Goal: Transaction & Acquisition: Download file/media

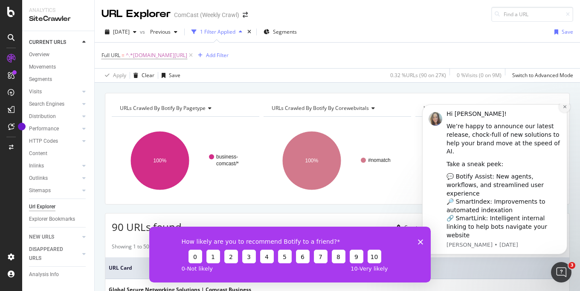
click at [564, 108] on icon "Dismiss notification" at bounding box center [564, 106] width 3 height 3
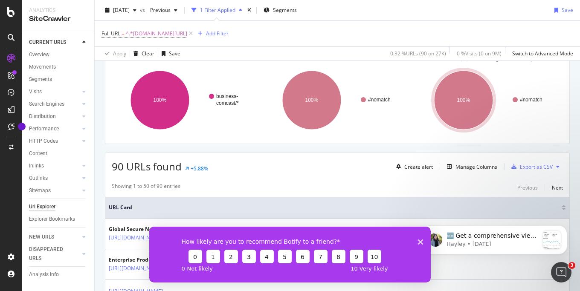
scroll to position [78, 0]
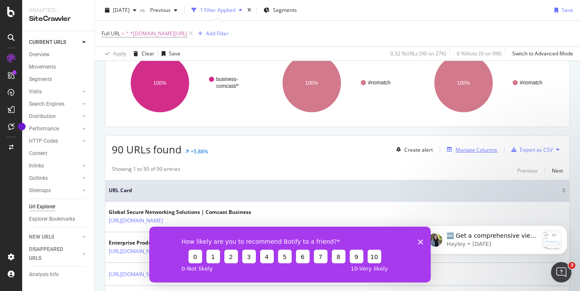
click at [473, 152] on div "Manage Columns" at bounding box center [477, 149] width 42 height 7
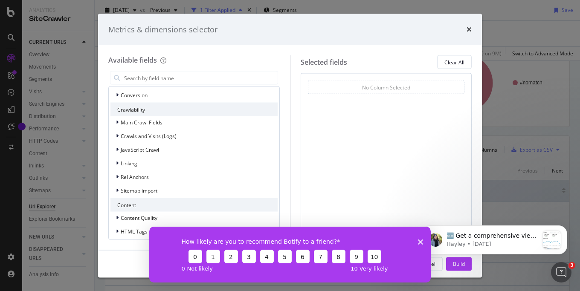
scroll to position [189, 0]
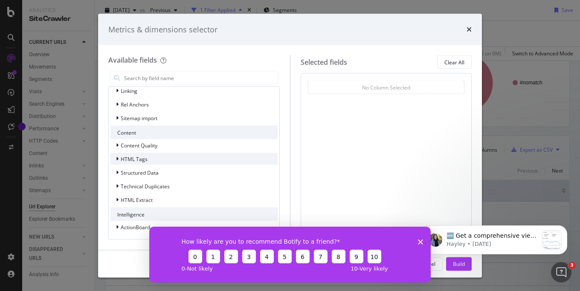
click at [113, 160] on div "HTML Tags" at bounding box center [128, 159] width 37 height 9
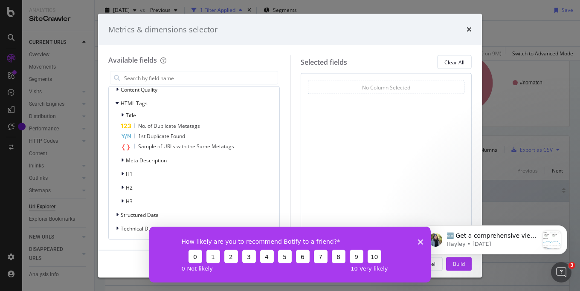
scroll to position [244, 0]
click at [122, 116] on icon "modal" at bounding box center [122, 116] width 3 height 5
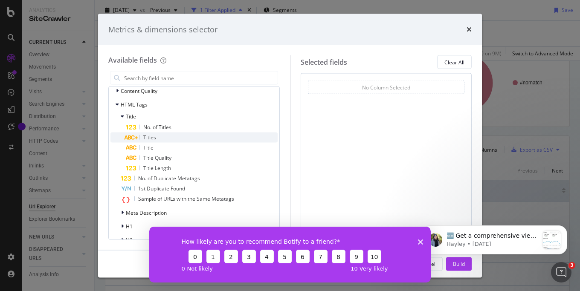
click at [145, 137] on span "Titles" at bounding box center [149, 137] width 13 height 7
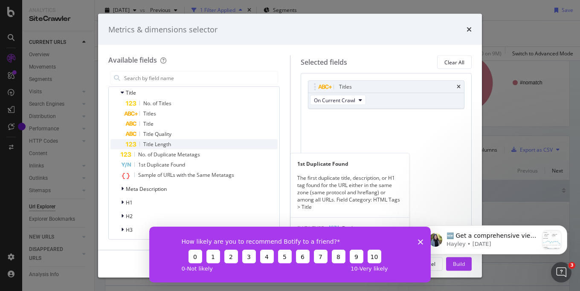
scroll to position [286, 0]
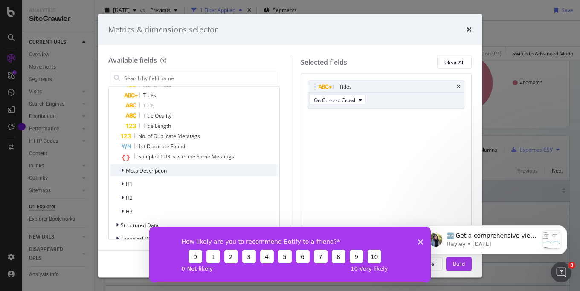
click at [122, 169] on icon "modal" at bounding box center [122, 170] width 3 height 5
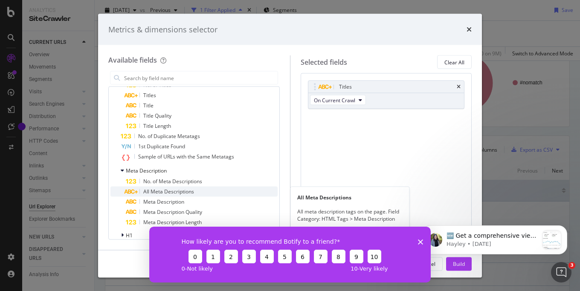
click at [158, 189] on span "All Meta Descriptions" at bounding box center [168, 191] width 51 height 7
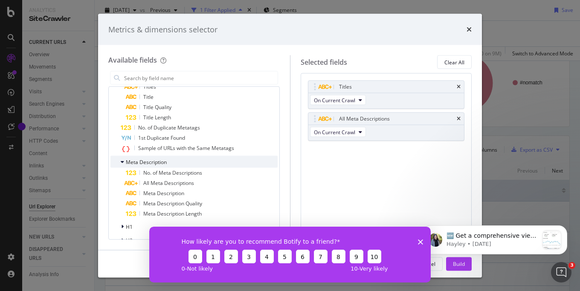
scroll to position [295, 0]
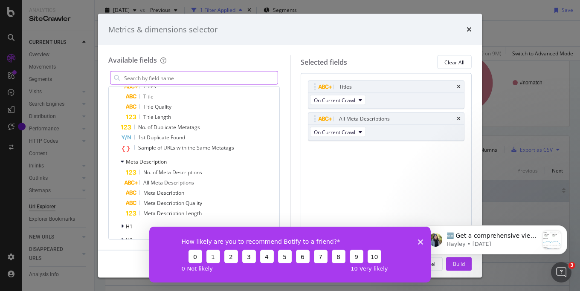
click at [424, 240] on div "How likely are you to recommend Botify to a friend? 0 1 2 3 4 5 6 7 8 9 10 0 - …" at bounding box center [290, 255] width 282 height 56
click at [420, 243] on polygon "Close survey" at bounding box center [420, 241] width 5 height 5
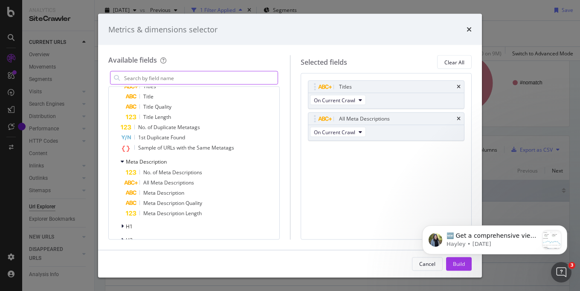
click html "🆕 Get a comprehensive view of your organic search performance across multiple w…"
click at [569, 227] on button "Dismiss notification" at bounding box center [564, 228] width 11 height 11
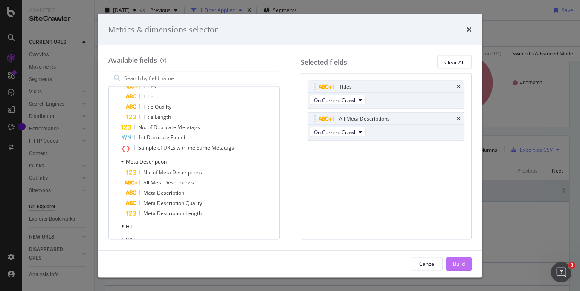
click at [462, 262] on div "Build" at bounding box center [459, 263] width 12 height 7
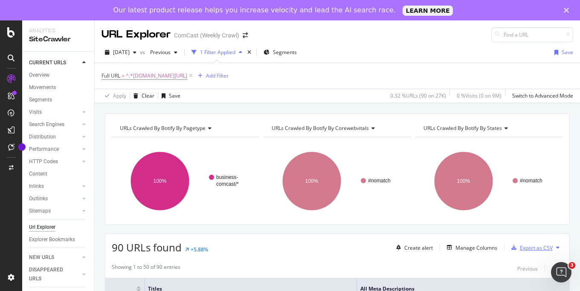
click at [524, 253] on div "Export as CSV" at bounding box center [530, 247] width 45 height 13
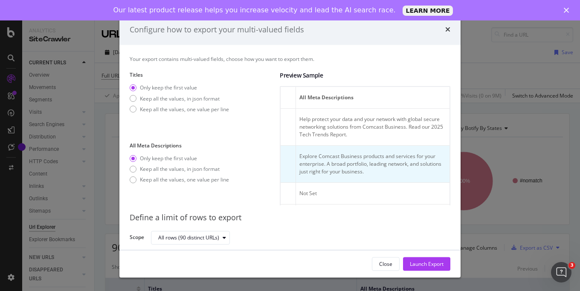
scroll to position [0, 325]
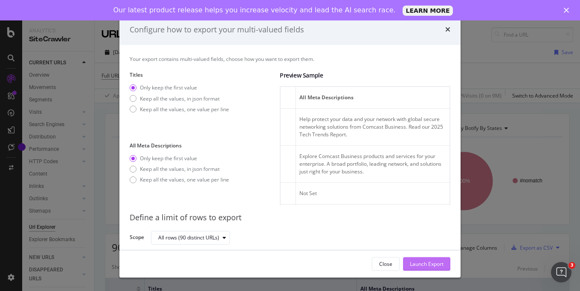
click at [431, 262] on div "Launch Export" at bounding box center [427, 263] width 34 height 7
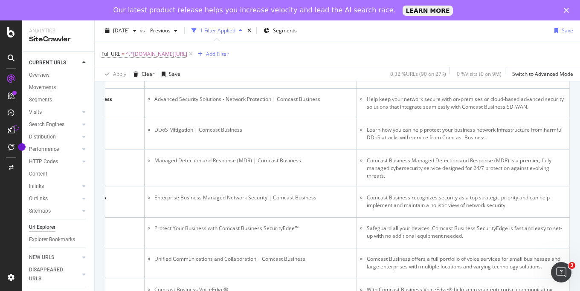
scroll to position [817, 0]
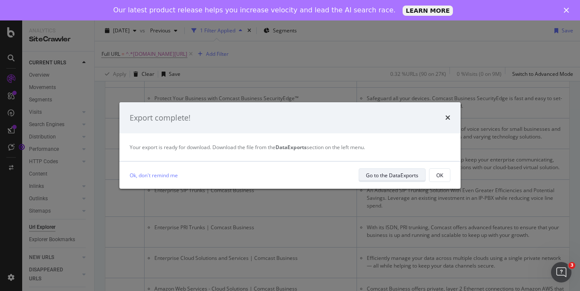
click at [383, 177] on div "Go to the DataExports" at bounding box center [392, 175] width 52 height 7
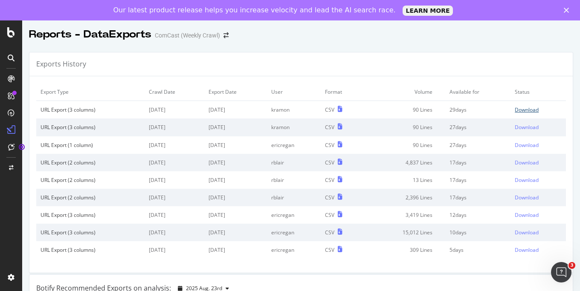
click at [530, 108] on div "Download" at bounding box center [527, 109] width 24 height 7
click at [531, 108] on div "Download" at bounding box center [527, 109] width 24 height 7
click at [533, 109] on div "Download" at bounding box center [527, 109] width 24 height 7
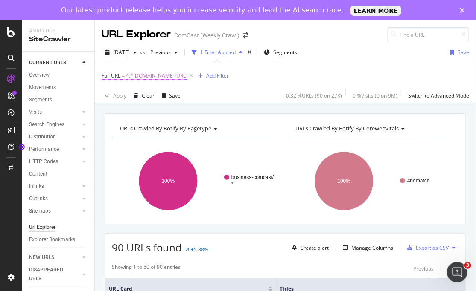
click at [187, 76] on span "^.*[DOMAIN_NAME][URL]" at bounding box center [156, 76] width 61 height 12
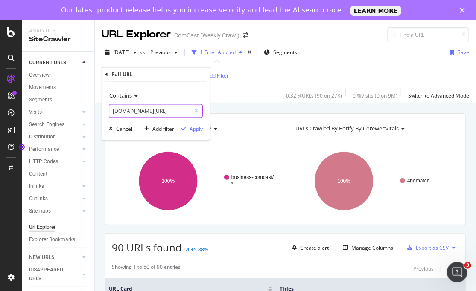
click at [149, 112] on input "[DOMAIN_NAME][URL]" at bounding box center [149, 112] width 81 height 14
click at [151, 112] on input "[DOMAIN_NAME][URL]" at bounding box center [149, 112] width 81 height 14
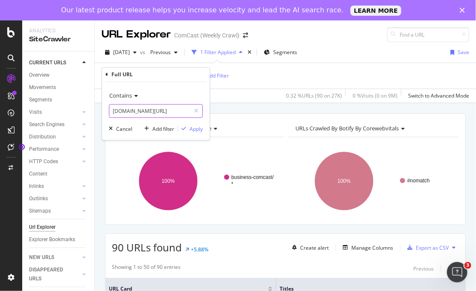
paste input "[URL][DOMAIN_NAME]"
type input "[URL][DOMAIN_NAME]"
click at [199, 127] on div "Apply" at bounding box center [195, 128] width 13 height 7
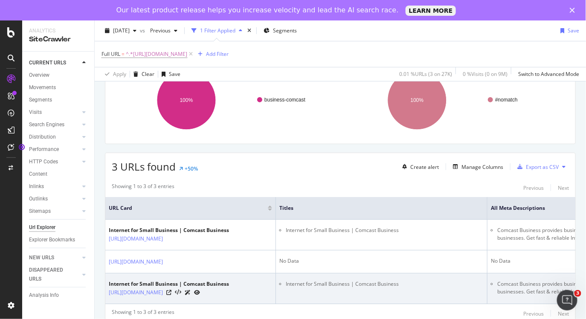
scroll to position [102, 0]
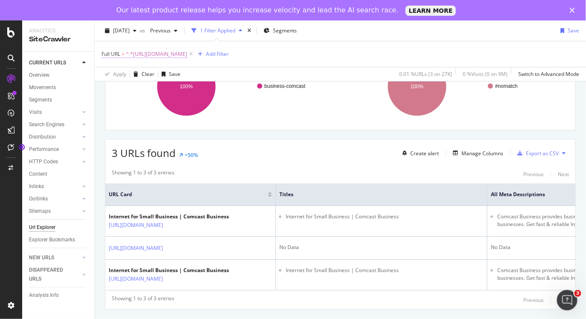
click at [187, 53] on span "^.*[URL][DOMAIN_NAME]" at bounding box center [156, 54] width 61 height 12
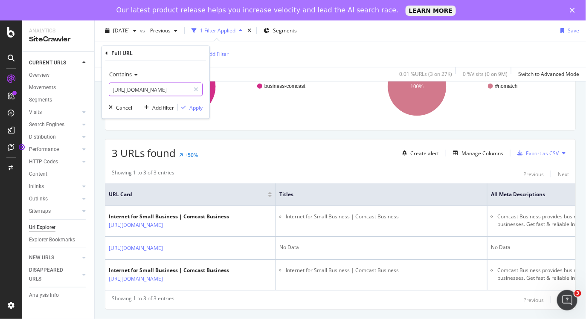
click at [180, 92] on input "[URL][DOMAIN_NAME]" at bounding box center [149, 90] width 81 height 14
paste input "public-sector"
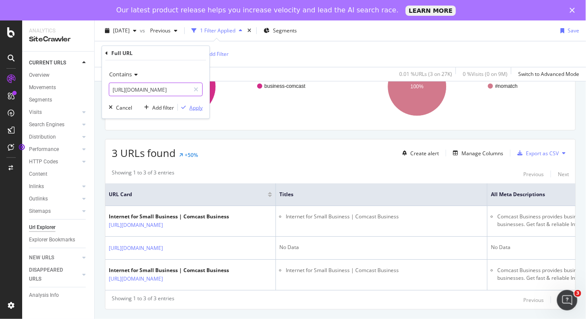
type input "[URL][DOMAIN_NAME]"
click at [198, 110] on div "Apply" at bounding box center [195, 107] width 13 height 7
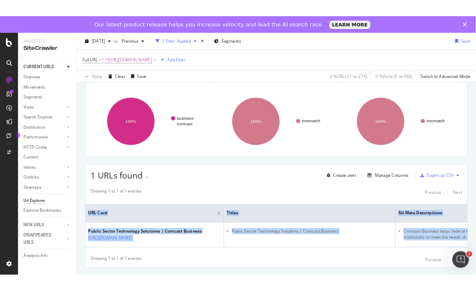
scroll to position [0, 125]
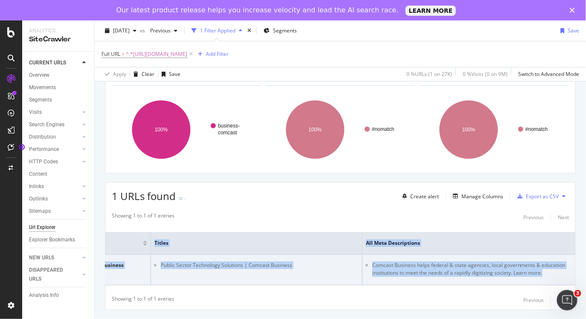
drag, startPoint x: 107, startPoint y: 247, endPoint x: 557, endPoint y: 276, distance: 450.6
click at [557, 276] on table "URL Card Titles All Meta Descriptions Public Sector Technology Solutions | Comc…" at bounding box center [277, 258] width 595 height 53
copy table "URL Card Titles All Meta Descriptions Public Sector Technology Solutions | Comc…"
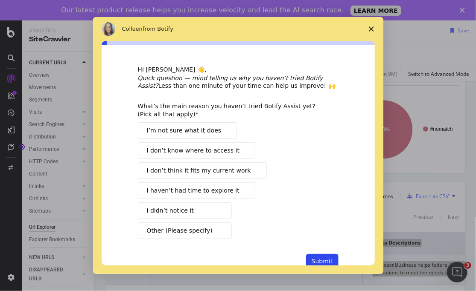
scroll to position [0, 0]
click at [371, 27] on icon "Close survey" at bounding box center [371, 28] width 5 height 5
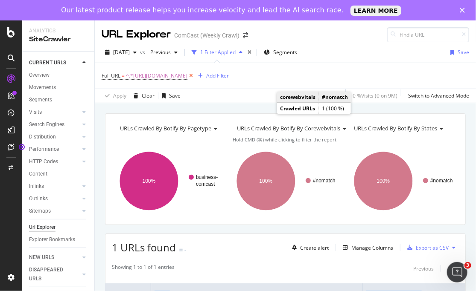
click at [195, 75] on icon at bounding box center [190, 76] width 7 height 9
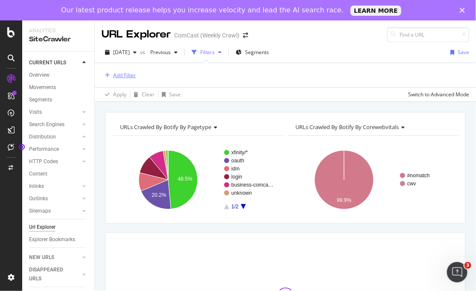
click at [122, 72] on div "Add Filter" at bounding box center [124, 75] width 23 height 7
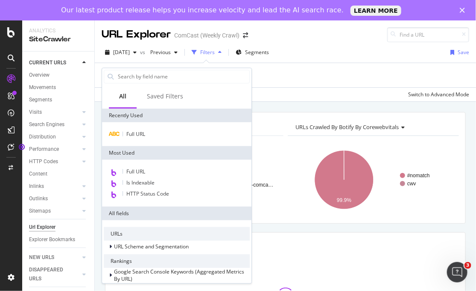
click at [251, 101] on div "All Saved Filters" at bounding box center [176, 96] width 149 height 23
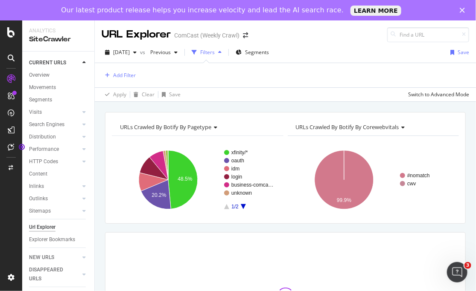
click at [262, 101] on div "[DATE] vs Previous Filters Segments Save Add Filter Apply Clear Save Switch to …" at bounding box center [285, 72] width 381 height 60
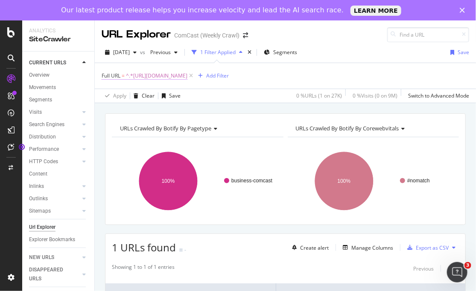
click at [187, 76] on span "^.*[URL][DOMAIN_NAME]" at bounding box center [156, 76] width 61 height 12
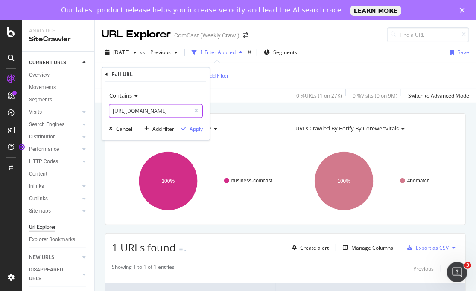
click at [171, 113] on input "[URL][DOMAIN_NAME]" at bounding box center [149, 112] width 81 height 14
paste input "learn/internet"
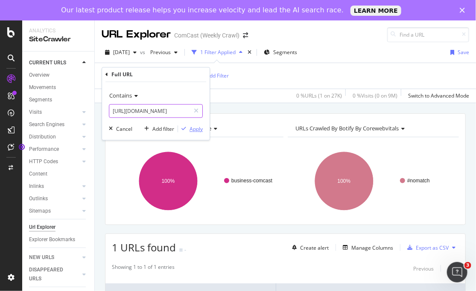
type input "[URL][DOMAIN_NAME]"
click at [197, 129] on div "Apply" at bounding box center [195, 128] width 13 height 7
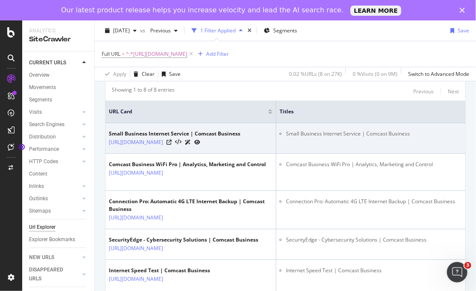
scroll to position [180, 0]
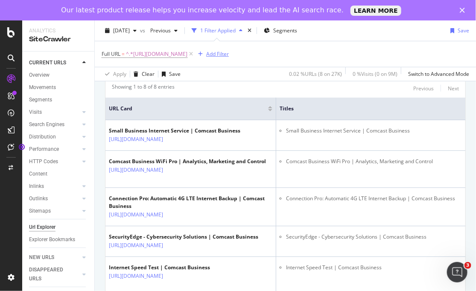
click at [229, 52] on div "Add Filter" at bounding box center [217, 53] width 23 height 7
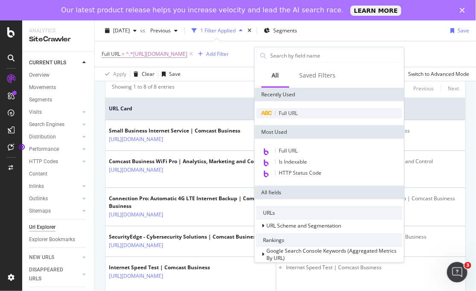
click at [281, 110] on span "Full URL" at bounding box center [288, 113] width 19 height 7
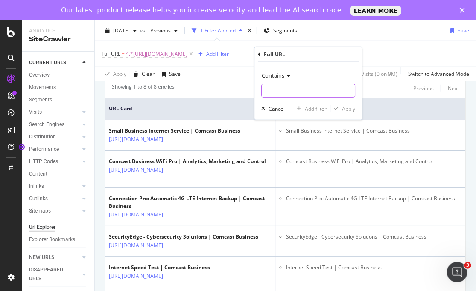
click at [285, 86] on input "text" at bounding box center [307, 91] width 93 height 14
paste input "[URL][DOMAIN_NAME]"
type input "[URL][DOMAIN_NAME]"
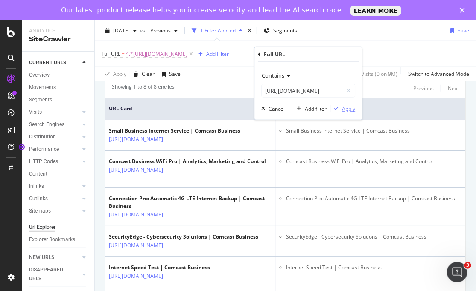
click at [352, 110] on div "Apply" at bounding box center [348, 108] width 13 height 7
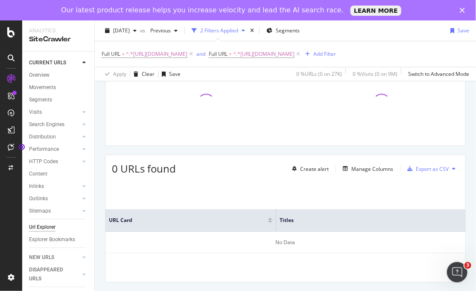
scroll to position [64, 0]
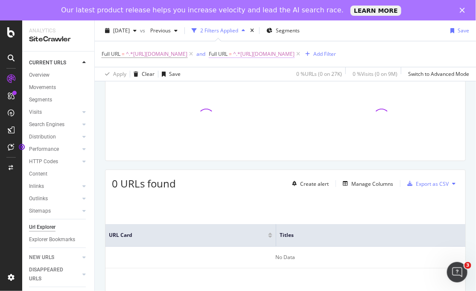
click at [294, 56] on span "^.*[URL][DOMAIN_NAME]" at bounding box center [263, 54] width 61 height 12
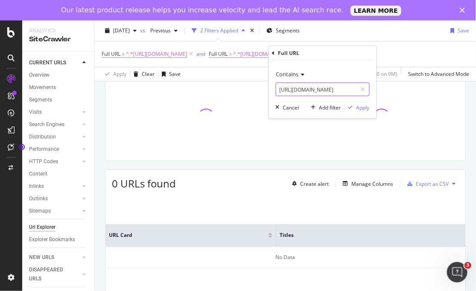
click at [350, 90] on input "[URL][DOMAIN_NAME]" at bounding box center [316, 90] width 81 height 14
type input "[URL][DOMAIN_NAME]"
click at [365, 106] on div "Apply" at bounding box center [362, 107] width 13 height 7
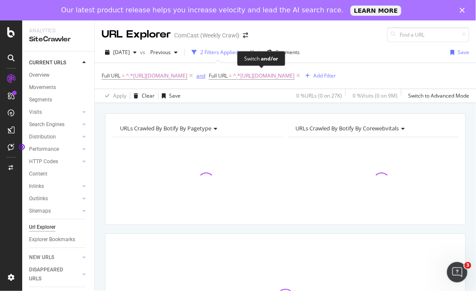
click at [205, 77] on div "and" at bounding box center [200, 75] width 9 height 7
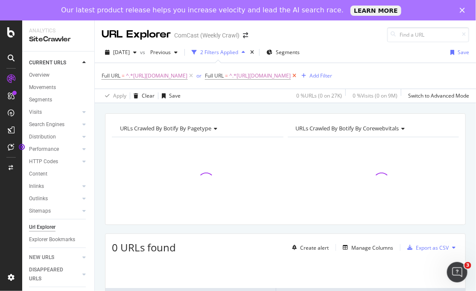
click at [298, 75] on icon at bounding box center [293, 76] width 7 height 9
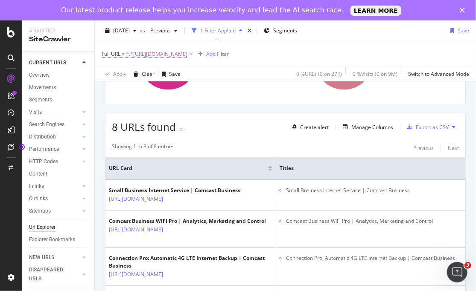
scroll to position [105, 0]
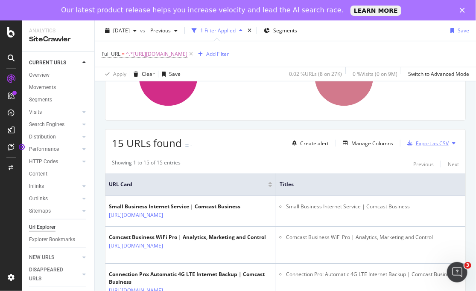
click at [442, 144] on div "Export as CSV" at bounding box center [431, 143] width 33 height 7
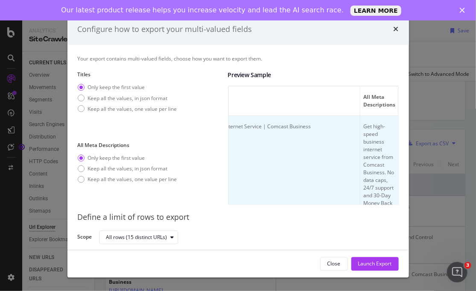
scroll to position [0, 219]
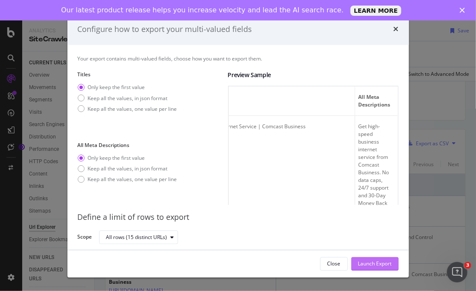
click at [392, 263] on button "Launch Export" at bounding box center [374, 264] width 47 height 14
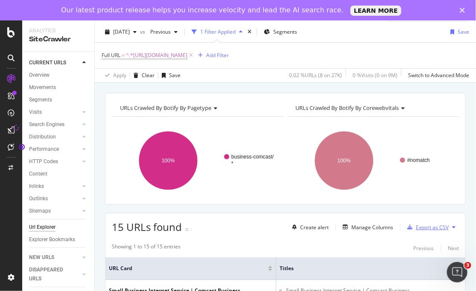
scroll to position [0, 0]
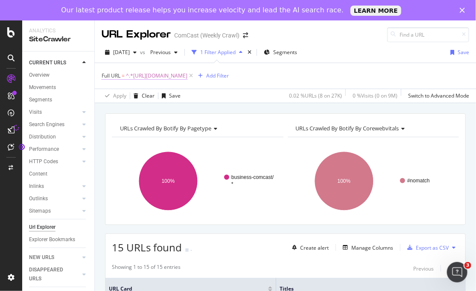
click at [187, 73] on span "^.*[URL][DOMAIN_NAME]" at bounding box center [156, 76] width 61 height 12
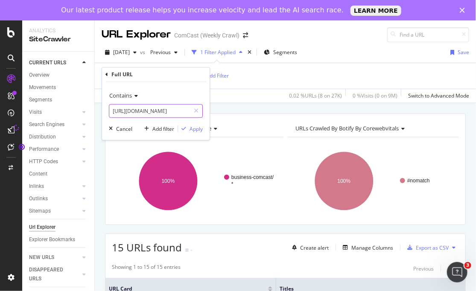
click at [154, 109] on input "[URL][DOMAIN_NAME]" at bounding box center [149, 112] width 81 height 14
paste input "mobile/"
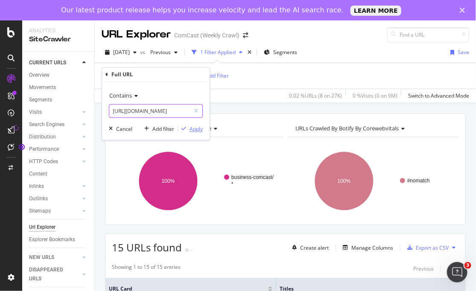
type input "[URL][DOMAIN_NAME]"
click at [198, 127] on div "Apply" at bounding box center [195, 128] width 13 height 7
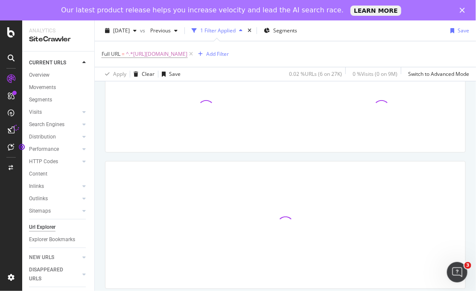
scroll to position [74, 0]
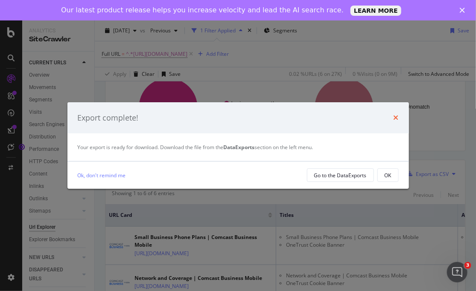
click at [393, 115] on icon "times" at bounding box center [395, 117] width 5 height 7
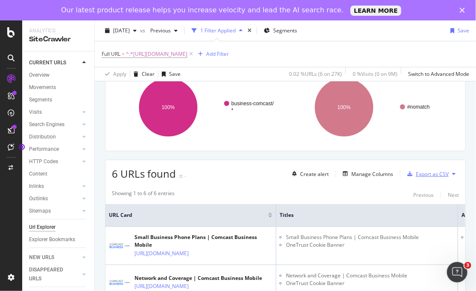
click at [430, 174] on div "Export as CSV" at bounding box center [431, 174] width 33 height 7
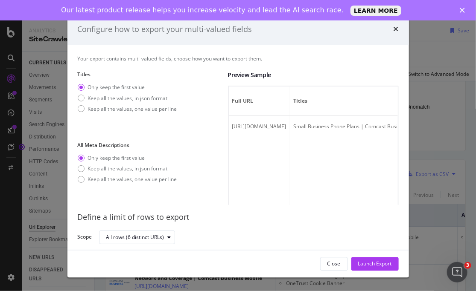
click at [440, 182] on div "Configure how to export your multi-valued fields Your export contains multi-val…" at bounding box center [238, 145] width 476 height 291
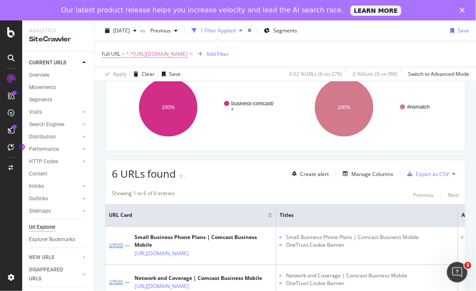
click at [454, 173] on icon at bounding box center [453, 173] width 3 height 5
click at [429, 176] on div "Export as CSV" at bounding box center [431, 174] width 33 height 7
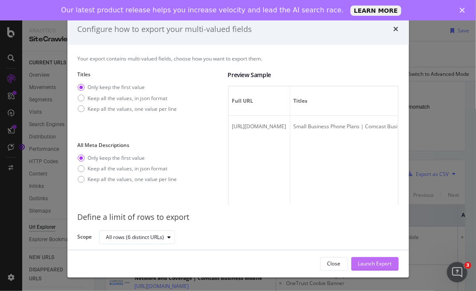
click at [372, 261] on div "Launch Export" at bounding box center [375, 263] width 34 height 7
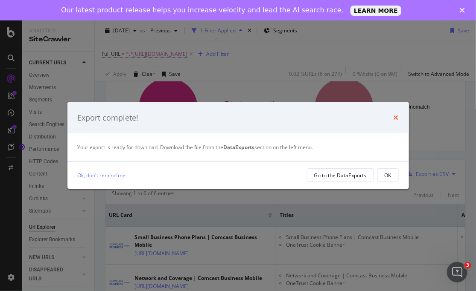
click at [394, 117] on icon "times" at bounding box center [395, 117] width 5 height 7
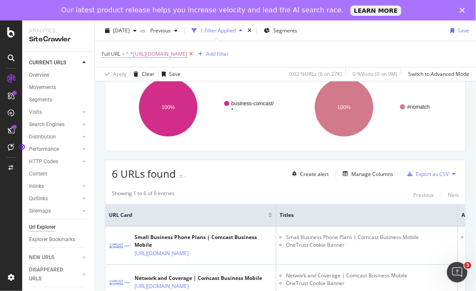
click at [195, 55] on icon at bounding box center [190, 54] width 7 height 9
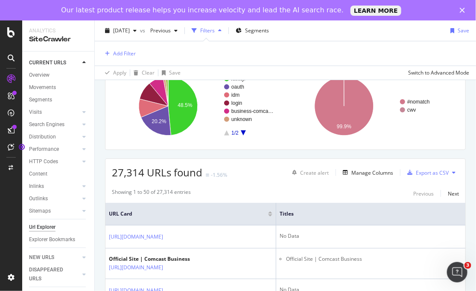
scroll to position [73, 0]
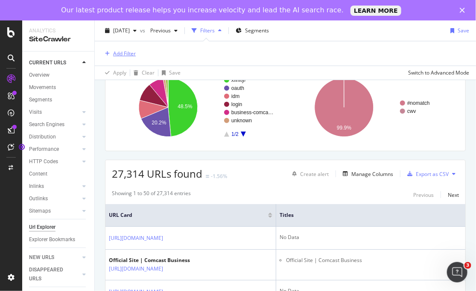
click at [124, 53] on div "Add Filter" at bounding box center [124, 53] width 23 height 7
click at [277, 71] on div "Apply Clear Save Switch to Advanced Mode" at bounding box center [285, 73] width 381 height 14
click at [114, 51] on div "Add Filter" at bounding box center [124, 53] width 23 height 7
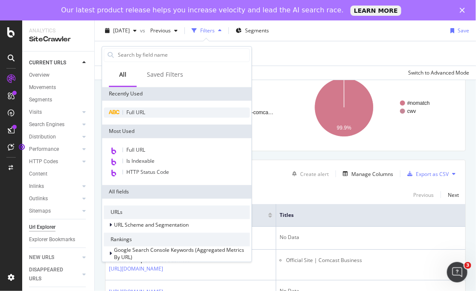
click at [126, 108] on div "Full URL" at bounding box center [177, 112] width 146 height 10
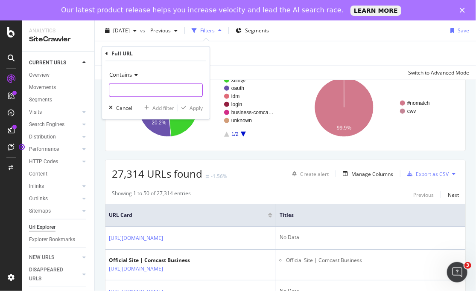
click at [130, 91] on input "text" at bounding box center [155, 91] width 93 height 14
paste input "[URL][DOMAIN_NAME]"
type input "[URL][DOMAIN_NAME]"
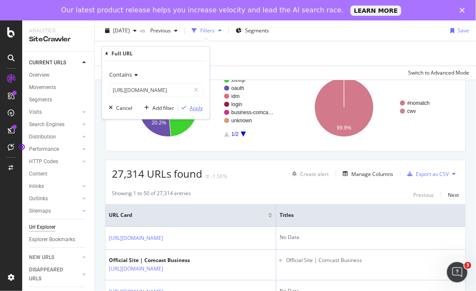
click at [200, 111] on div "Apply" at bounding box center [195, 108] width 13 height 7
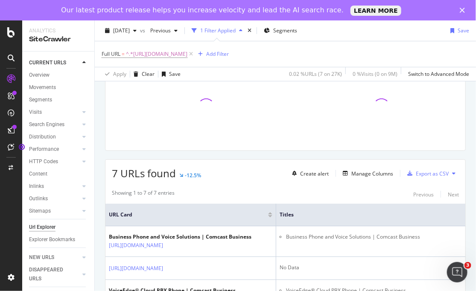
scroll to position [67, 0]
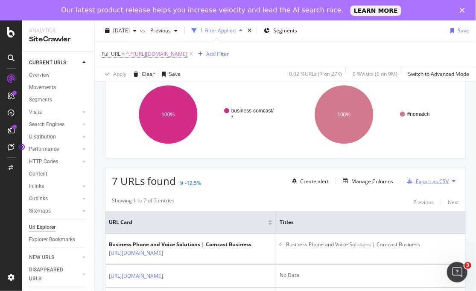
click at [445, 181] on div "Export as CSV" at bounding box center [431, 181] width 33 height 7
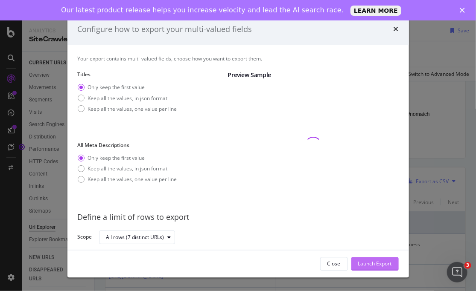
click at [371, 262] on div "Launch Export" at bounding box center [375, 263] width 34 height 7
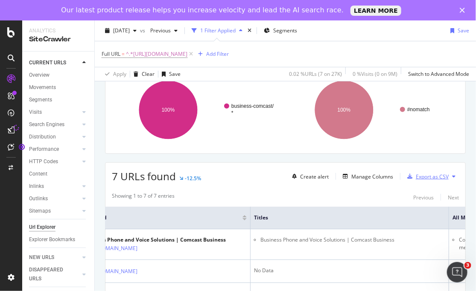
scroll to position [0, 26]
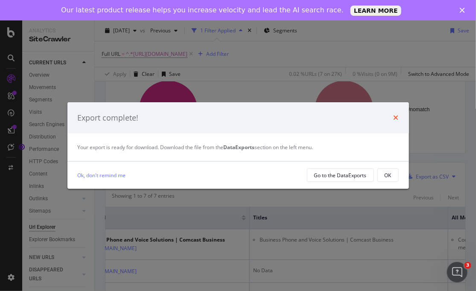
click at [394, 118] on icon "times" at bounding box center [395, 117] width 5 height 7
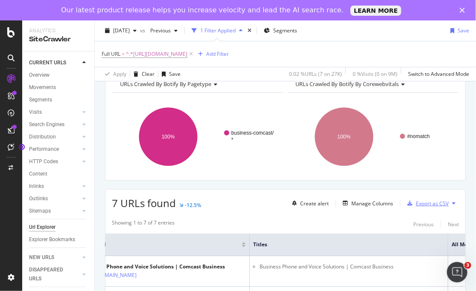
scroll to position [38, 0]
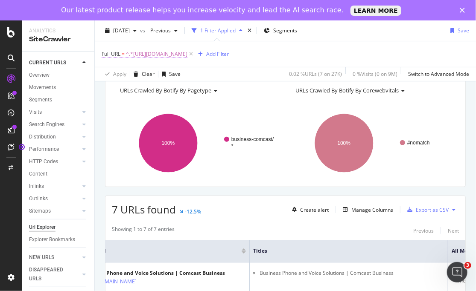
click at [187, 52] on span "^.*[URL][DOMAIN_NAME]" at bounding box center [156, 54] width 61 height 12
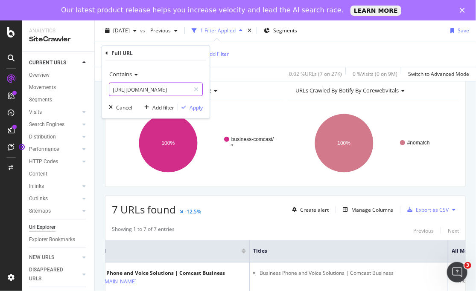
click at [168, 90] on input "[URL][DOMAIN_NAME]" at bounding box center [149, 90] width 81 height 14
paste input "tv"
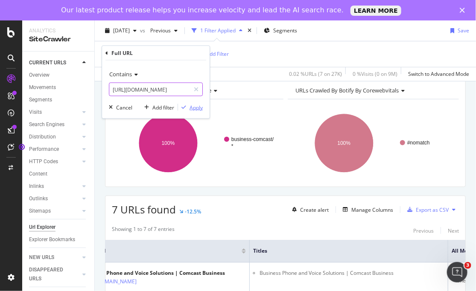
type input "[URL][DOMAIN_NAME]"
click at [195, 108] on div "Apply" at bounding box center [195, 107] width 13 height 7
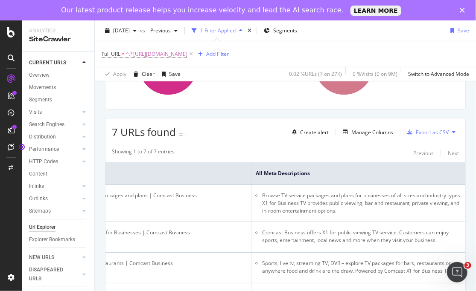
scroll to position [62, 0]
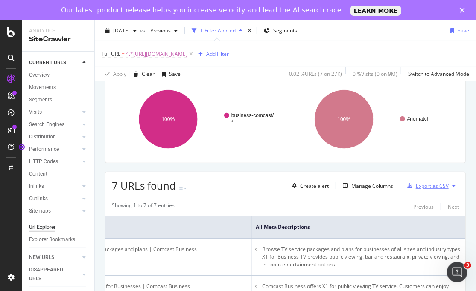
click at [437, 187] on div "Export as CSV" at bounding box center [431, 186] width 33 height 7
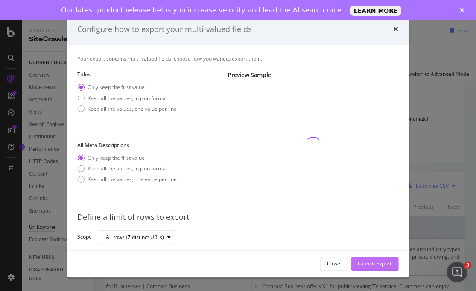
click at [377, 267] on div "Launch Export" at bounding box center [375, 263] width 34 height 7
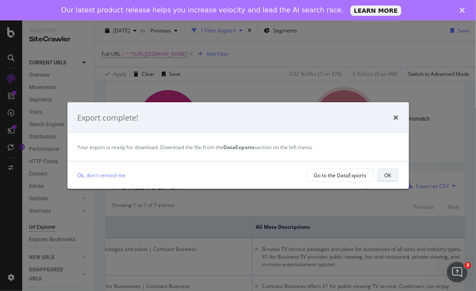
click at [389, 174] on div "OK" at bounding box center [387, 175] width 7 height 7
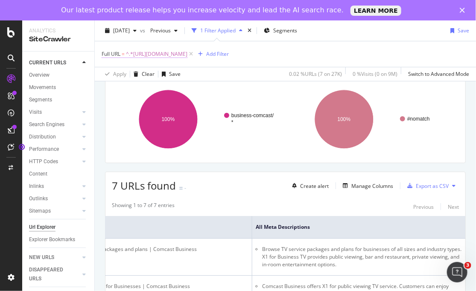
click at [187, 50] on span "^.*[URL][DOMAIN_NAME]" at bounding box center [156, 54] width 61 height 12
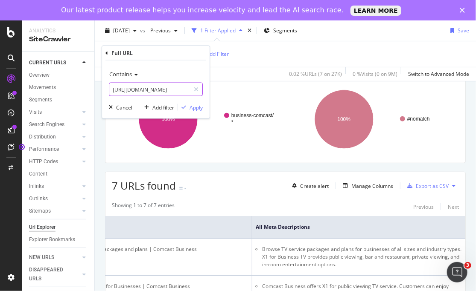
click at [180, 87] on input "[URL][DOMAIN_NAME]" at bounding box center [149, 90] width 81 height 14
paste input "cloud"
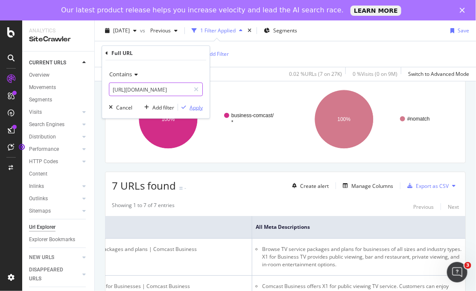
type input "[URL][DOMAIN_NAME]"
click at [194, 106] on div "Apply" at bounding box center [195, 107] width 13 height 7
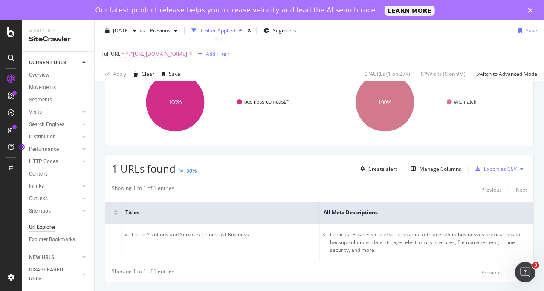
scroll to position [0, 154]
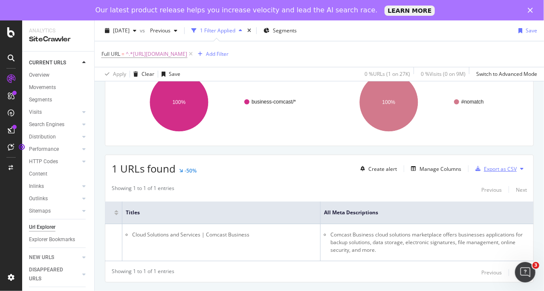
click at [509, 166] on div "Export as CSV" at bounding box center [500, 169] width 33 height 7
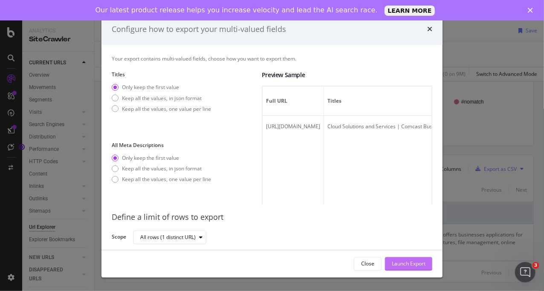
click at [398, 265] on div "Launch Export" at bounding box center [409, 263] width 34 height 7
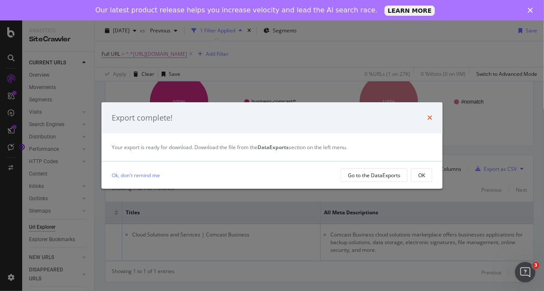
click at [430, 118] on icon "times" at bounding box center [429, 117] width 5 height 7
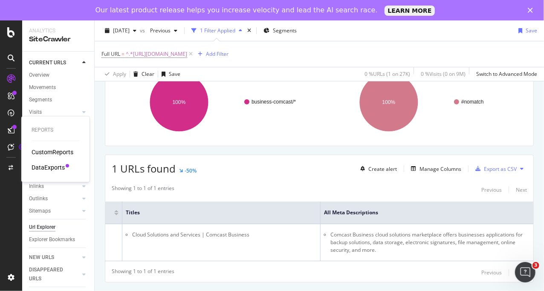
click at [46, 165] on div "DataExports" at bounding box center [48, 167] width 33 height 9
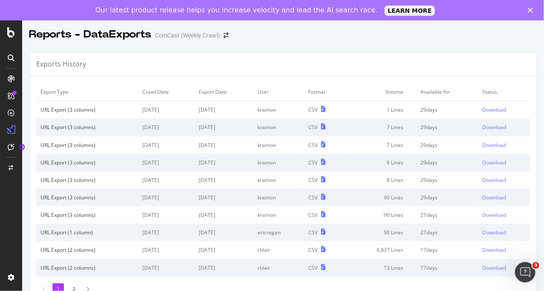
click at [474, 182] on td "29 days" at bounding box center [447, 179] width 62 height 17
click at [465, 194] on td "29 days" at bounding box center [447, 197] width 62 height 17
click at [366, 185] on td "8 Lines" at bounding box center [381, 179] width 70 height 17
click at [333, 163] on div "CSV" at bounding box center [324, 162] width 33 height 7
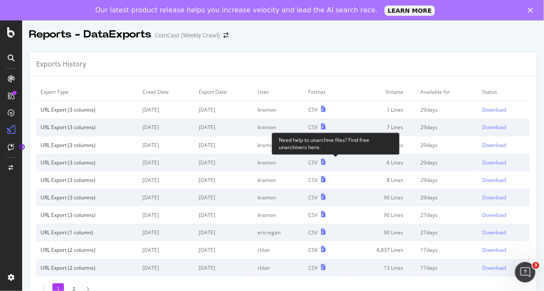
click at [326, 163] on icon at bounding box center [323, 162] width 5 height 6
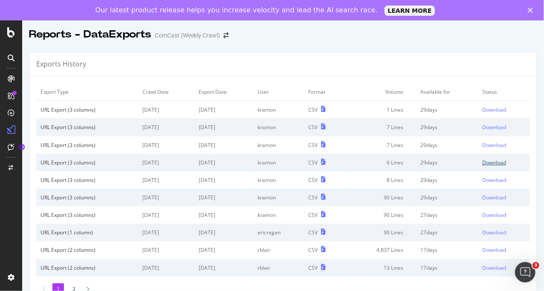
click at [498, 164] on div "Download" at bounding box center [494, 162] width 24 height 7
click at [498, 162] on div "Download" at bounding box center [494, 162] width 24 height 7
click at [400, 154] on td "6 Lines" at bounding box center [381, 162] width 70 height 17
click at [496, 164] on div "Download" at bounding box center [494, 162] width 24 height 7
click at [491, 145] on div "Download" at bounding box center [494, 145] width 24 height 7
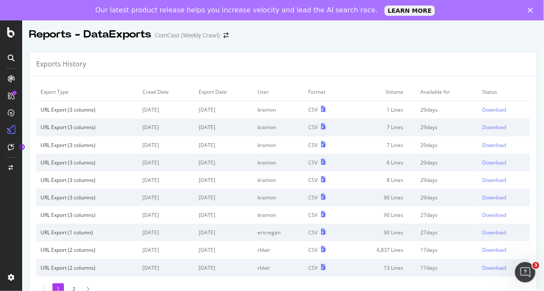
click at [473, 138] on td "29 days" at bounding box center [447, 144] width 62 height 17
click at [490, 143] on div "Download" at bounding box center [494, 145] width 24 height 7
click at [506, 128] on div "Download" at bounding box center [494, 127] width 24 height 7
click at [501, 109] on div "Download" at bounding box center [494, 109] width 24 height 7
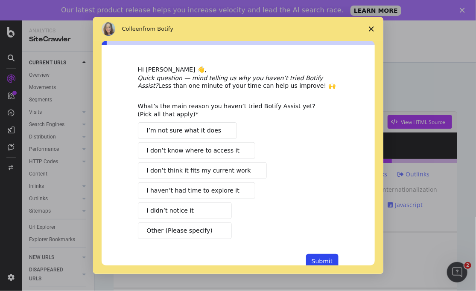
click at [369, 26] on icon "Close survey" at bounding box center [371, 28] width 5 height 5
